Goal: Find specific page/section: Find specific page/section

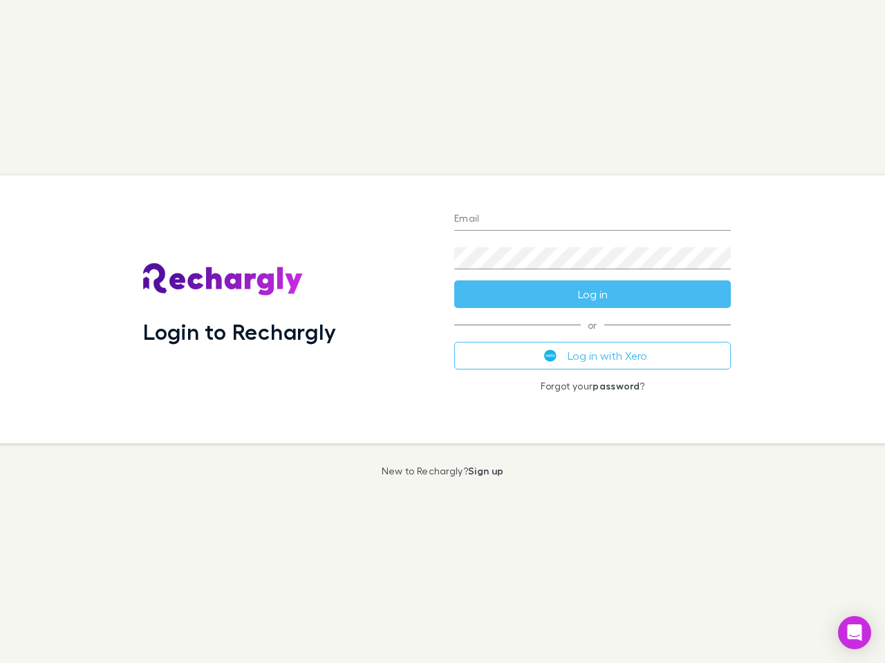
click at [442, 332] on div "Login to Rechargly" at bounding box center [287, 310] width 311 height 268
click at [592, 220] on input "Email" at bounding box center [592, 220] width 276 height 22
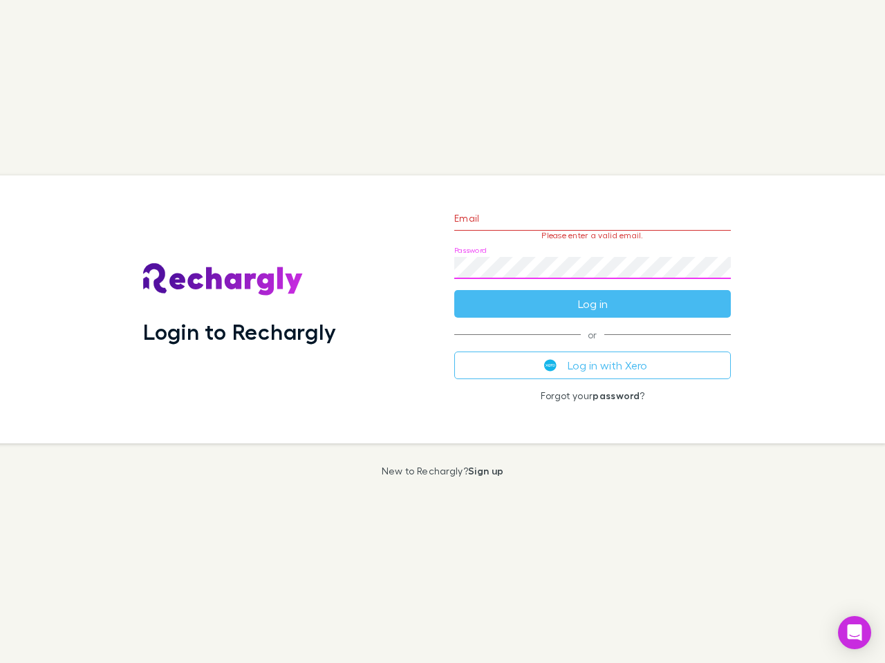
click at [592, 294] on form "Email Please enter a valid email. Password Log in" at bounding box center [592, 258] width 276 height 120
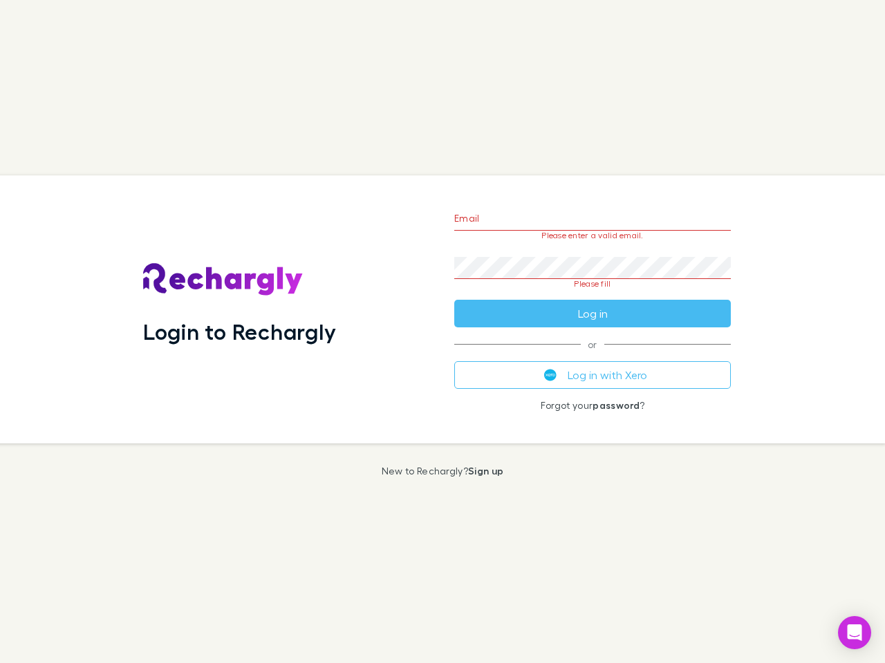
click at [592, 356] on div "Email Please enter a valid email. Password Please fill Log in or Log in with Xe…" at bounding box center [592, 310] width 299 height 268
click at [854, 633] on icon "Open Intercom Messenger" at bounding box center [854, 633] width 15 height 17
